Goal: Transaction & Acquisition: Obtain resource

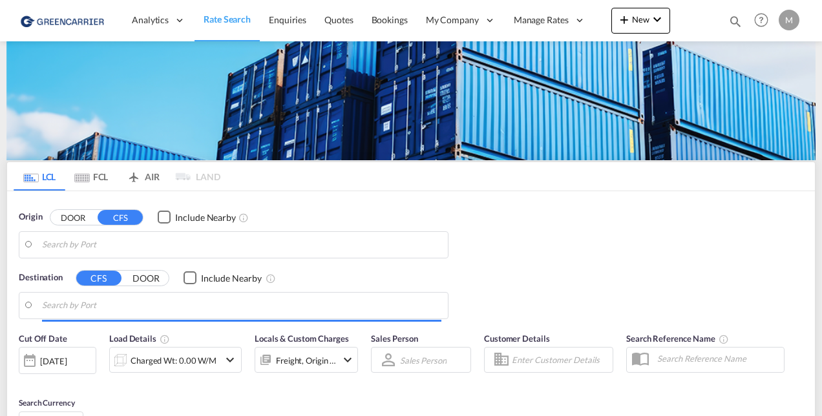
type input "[GEOGRAPHIC_DATA], GD, CNSZX"
type input "CZ-25091, Zelenec"
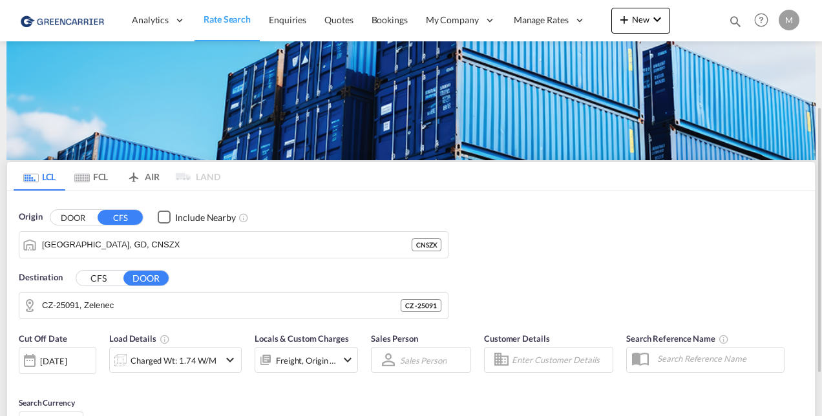
scroll to position [65, 0]
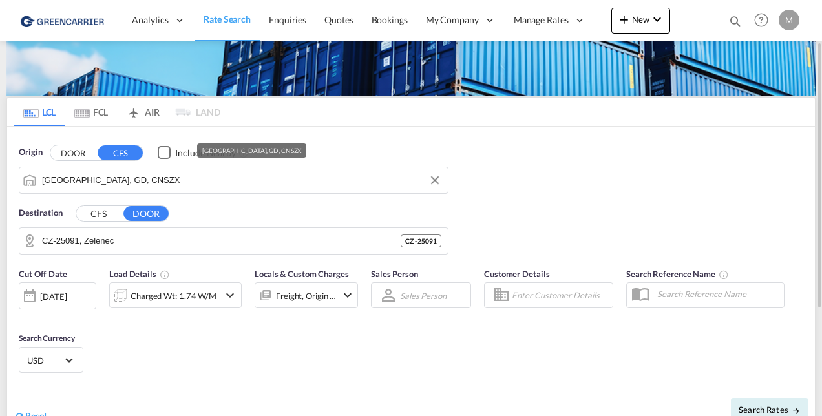
click at [150, 180] on input "[GEOGRAPHIC_DATA], GD, CNSZX" at bounding box center [241, 180] width 399 height 19
paste input "[GEOGRAPHIC_DATA]"
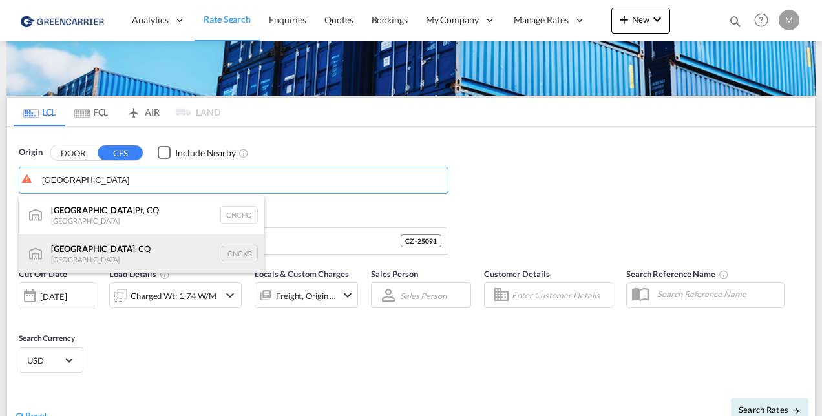
click at [107, 249] on div "Chongqing , CQ China CNCKG" at bounding box center [141, 253] width 245 height 39
type input "Chongqing, CQ, CNCKG"
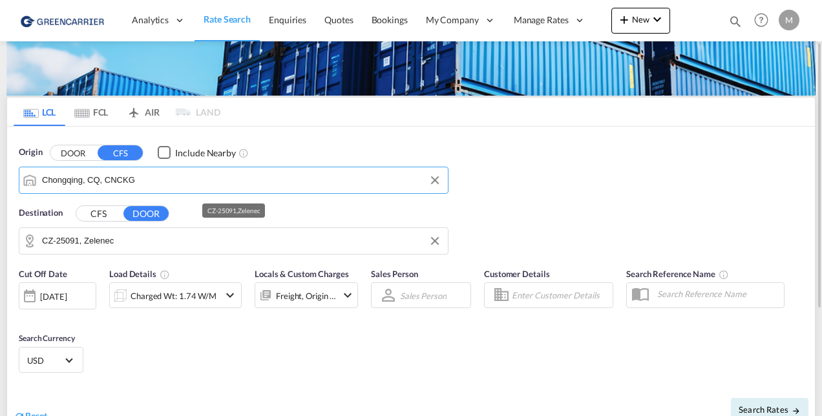
click at [116, 245] on input "CZ-25091, Zelenec" at bounding box center [241, 240] width 399 height 19
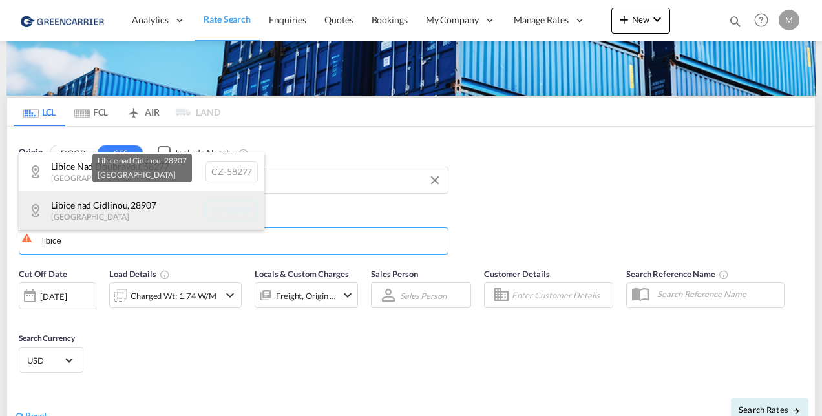
click at [123, 211] on div "Libice nad Cidlinou , 28907 [GEOGRAPHIC_DATA] CZ-28907" at bounding box center [141, 210] width 245 height 39
type input "CZ-28907, [GEOGRAPHIC_DATA]"
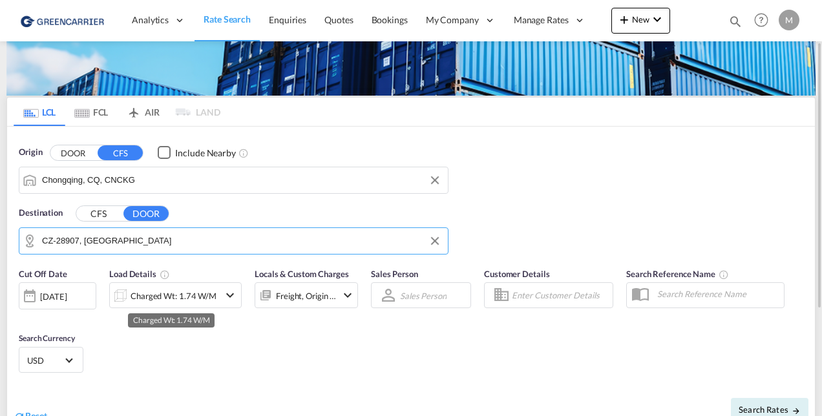
click at [134, 300] on div "Charged Wt: 1.74 W/M" at bounding box center [173, 296] width 86 height 18
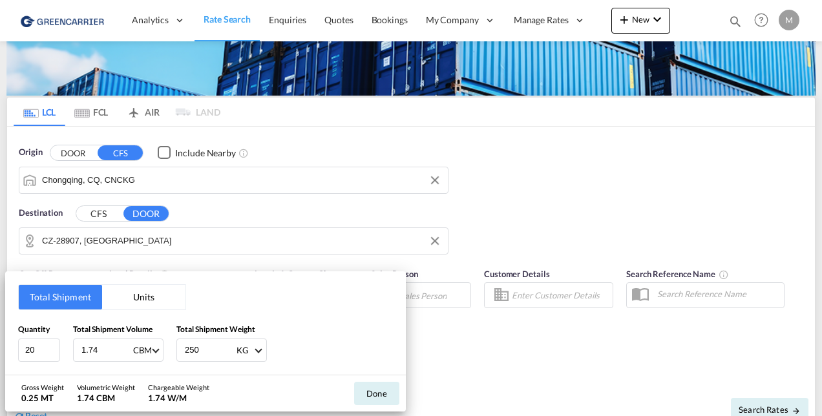
click at [131, 298] on button "Units" at bounding box center [143, 297] width 83 height 25
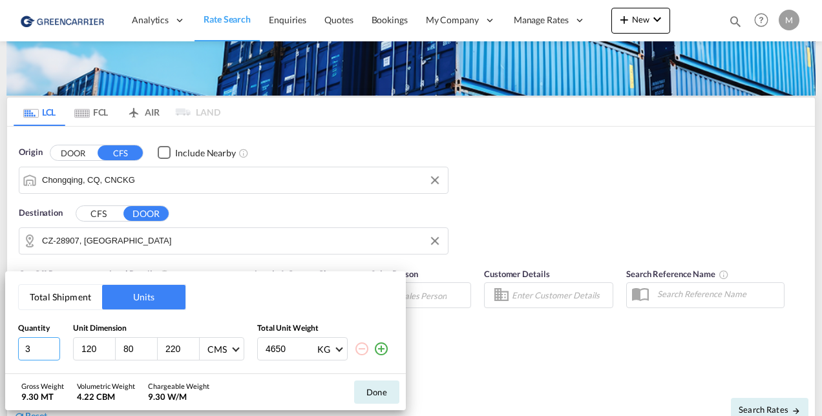
type input "3"
click at [54, 344] on input "3" at bounding box center [39, 348] width 42 height 23
click at [90, 347] on input "120" at bounding box center [97, 349] width 35 height 12
type input "107"
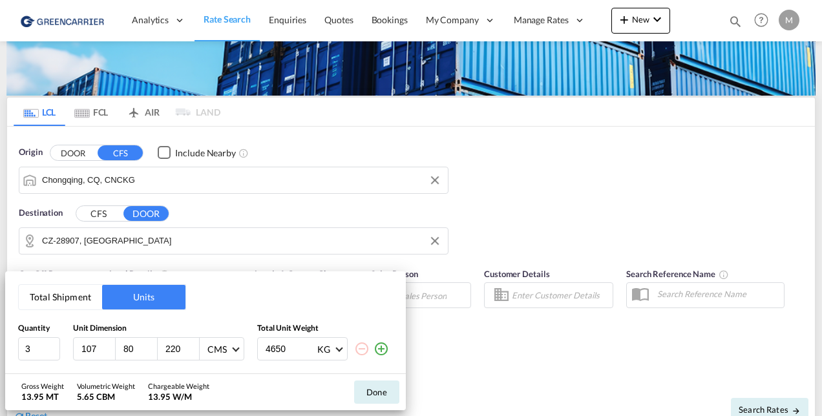
click at [127, 345] on input "80" at bounding box center [139, 349] width 35 height 12
type input "107"
click at [170, 343] on input "220" at bounding box center [181, 349] width 35 height 12
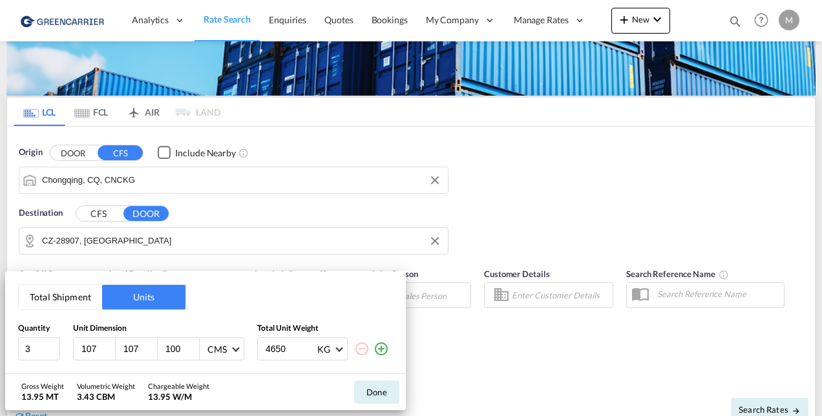
type input "100"
click at [272, 347] on input "4650" at bounding box center [290, 349] width 52 height 22
type input "230"
click at [371, 391] on button "Done" at bounding box center [376, 391] width 45 height 23
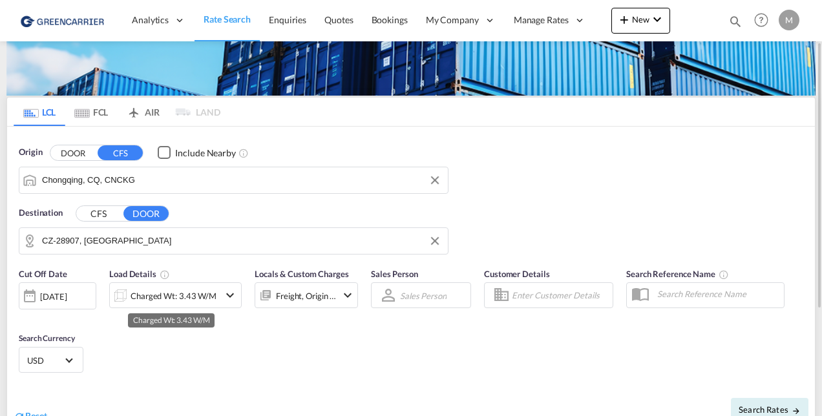
click at [207, 295] on div "Charged Wt: 3.43 W/M" at bounding box center [173, 296] width 86 height 18
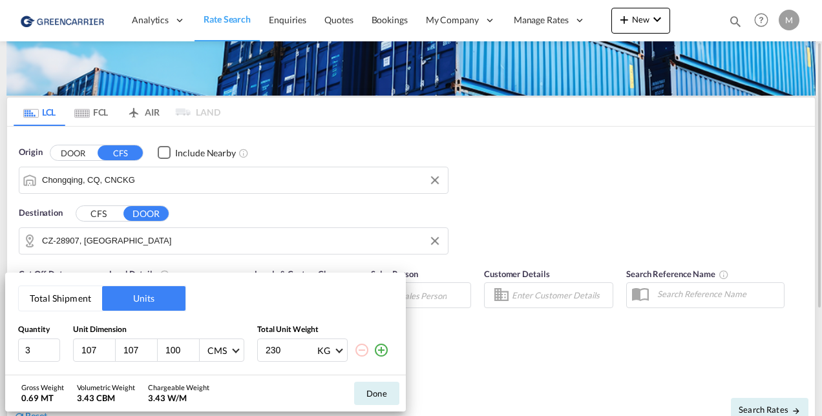
click at [376, 393] on button "Done" at bounding box center [376, 393] width 45 height 23
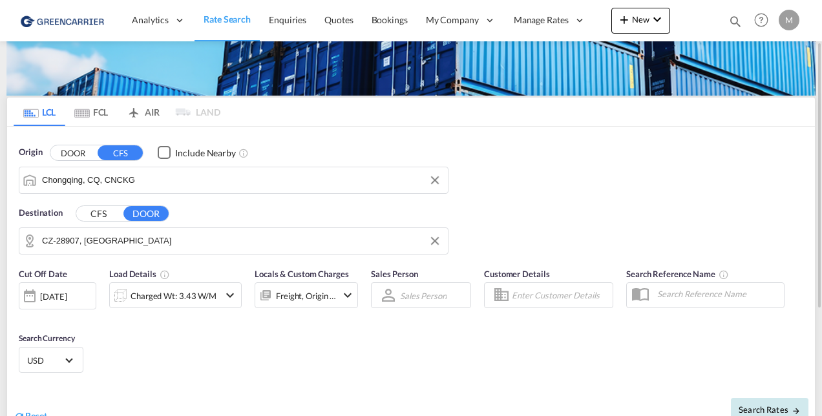
click at [754, 408] on span "Search Rates" at bounding box center [769, 409] width 62 height 10
type input "CNCKG to 28907 / [DATE]"
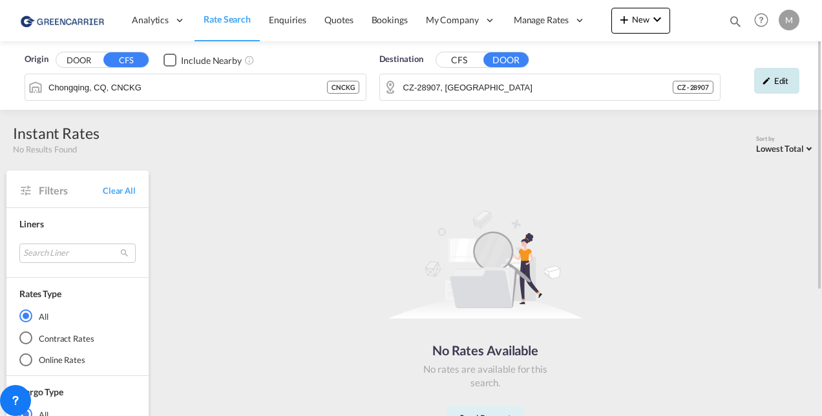
click at [775, 81] on div "Edit" at bounding box center [776, 81] width 45 height 26
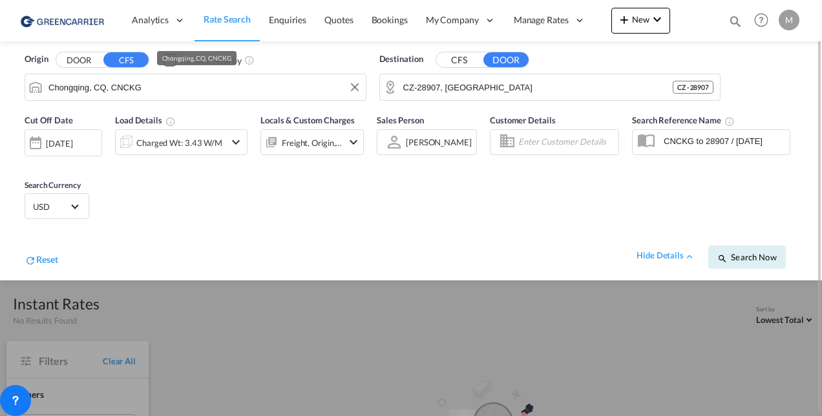
click at [149, 84] on input "Chongqing, CQ, CNCKG" at bounding box center [203, 87] width 311 height 19
click at [59, 87] on input "Chongqing, CQ, CNCKG" at bounding box center [203, 87] width 311 height 19
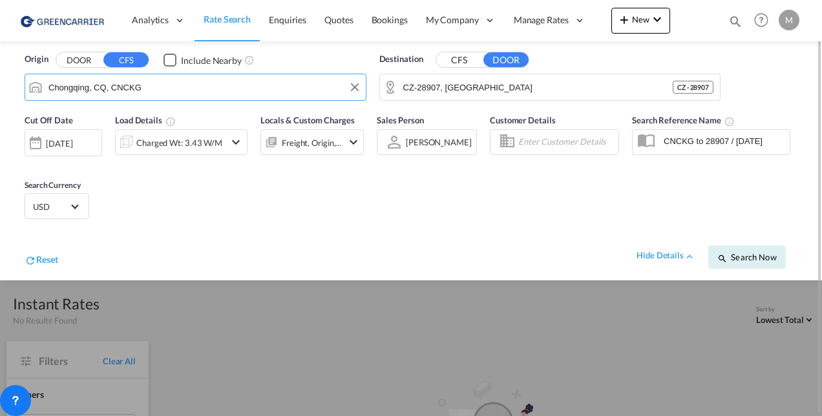
drag, startPoint x: 166, startPoint y: 88, endPoint x: 0, endPoint y: 79, distance: 166.2
click at [0, 79] on html "Analytics Reports Dashboard Rate Search Enquiries Quotes" at bounding box center [411, 208] width 822 height 416
paste input "Search by Port"
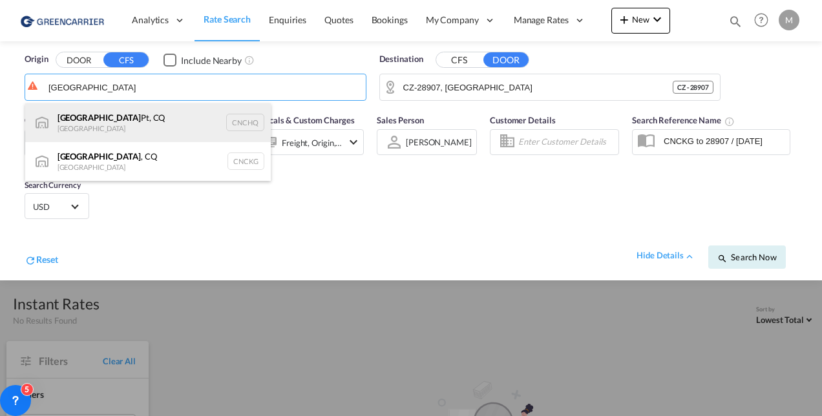
click at [107, 123] on div "Chongqing Pt, CQ China CNCHQ" at bounding box center [147, 122] width 245 height 39
type input "Chongqing Pt, CQ, CNCHQ"
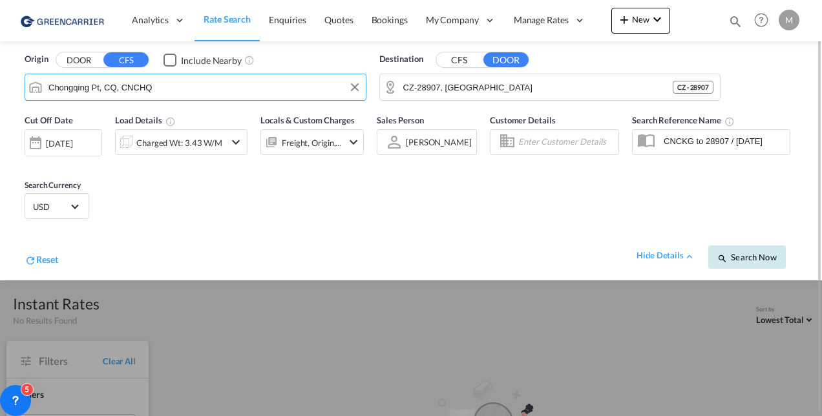
click at [741, 256] on span "Search Now" at bounding box center [746, 257] width 59 height 10
